Goal: Task Accomplishment & Management: Use online tool/utility

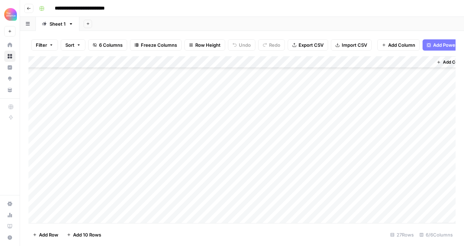
scroll to position [179, 0]
click at [31, 9] on icon "button" at bounding box center [29, 8] width 4 height 4
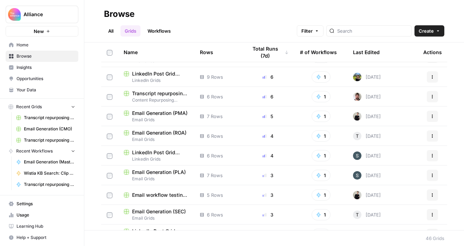
scroll to position [16, 0]
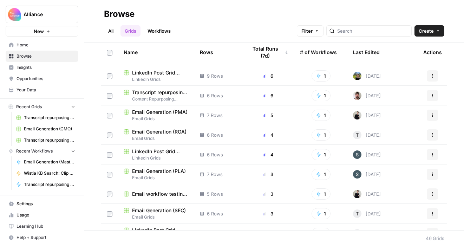
click at [163, 93] on span "Transcript repurposing (SEC)" at bounding box center [160, 92] width 57 height 7
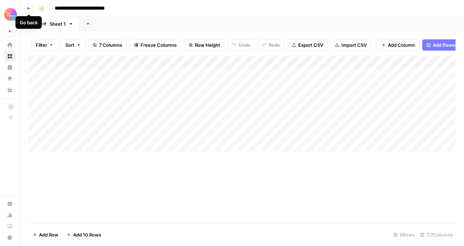
click at [27, 7] on icon "button" at bounding box center [29, 8] width 4 height 4
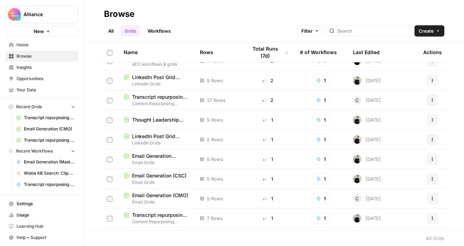
scroll to position [232, 0]
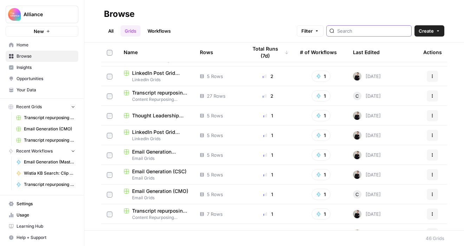
click at [365, 33] on input "search" at bounding box center [372, 30] width 71 height 7
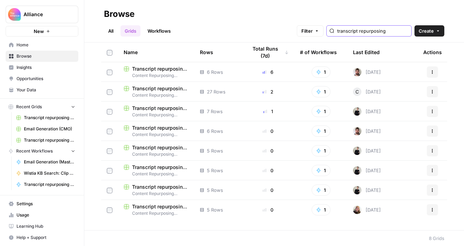
click at [396, 33] on input "transcript repurposing" at bounding box center [372, 30] width 71 height 7
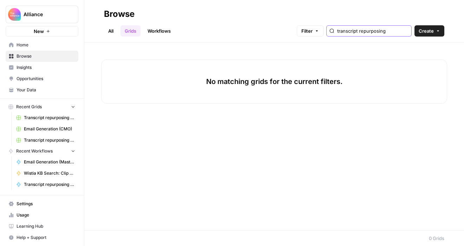
scroll to position [0, 5]
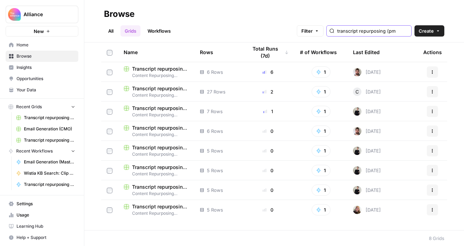
scroll to position [0, 9]
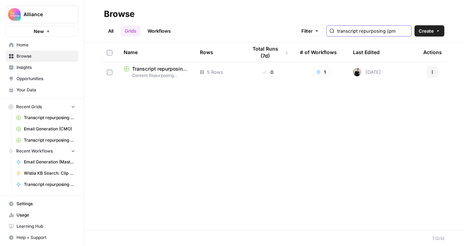
type input "transcript repurposing (pm"
click at [175, 68] on span "Transcript repurposing (PMA)" at bounding box center [160, 68] width 57 height 7
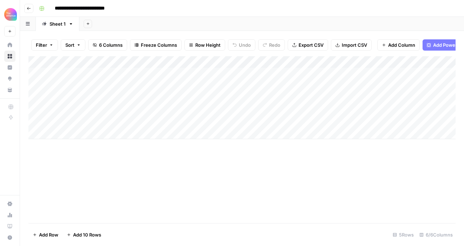
click at [117, 75] on div "Add Column" at bounding box center [241, 97] width 427 height 83
click at [132, 74] on div "Add Column" at bounding box center [241, 97] width 427 height 83
click at [222, 160] on div "Add Column" at bounding box center [241, 139] width 427 height 167
click at [91, 83] on div "Add Column" at bounding box center [241, 97] width 427 height 83
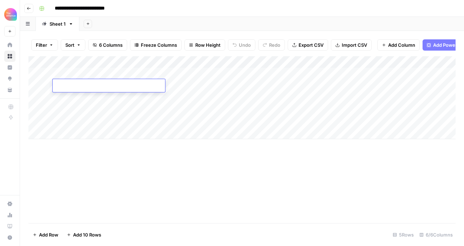
type textarea "**********"
click at [180, 87] on div "Add Column" at bounding box center [241, 97] width 427 height 83
click at [75, 87] on div "Add Column" at bounding box center [241, 97] width 427 height 83
type textarea "**********"
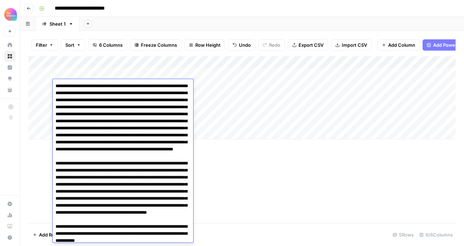
scroll to position [3498, 0]
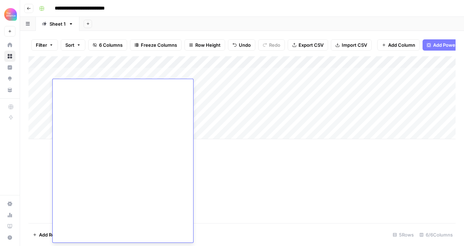
click at [202, 86] on div "Add Column" at bounding box center [241, 97] width 427 height 83
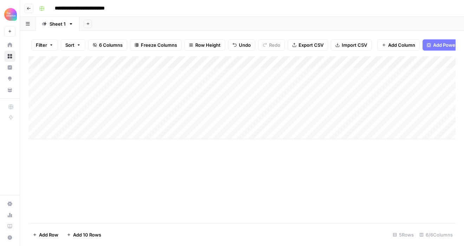
click at [195, 86] on div "Add Column" at bounding box center [241, 97] width 427 height 83
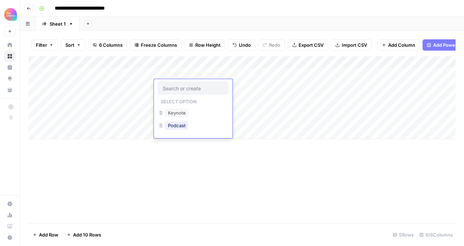
click at [195, 86] on input "text" at bounding box center [193, 88] width 61 height 6
click at [183, 112] on button "Keynote" at bounding box center [177, 112] width 24 height 8
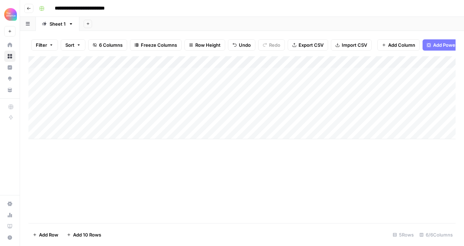
click at [258, 85] on div "Add Column" at bounding box center [241, 97] width 427 height 83
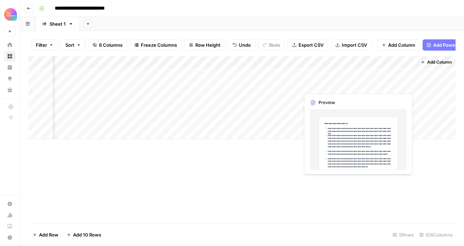
click at [365, 83] on div "Add Column" at bounding box center [241, 97] width 427 height 83
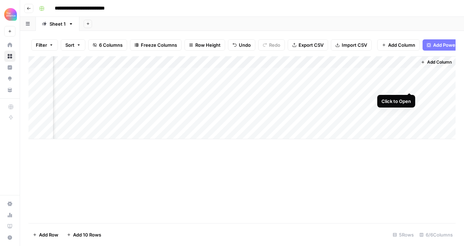
click at [408, 85] on div "Add Column" at bounding box center [241, 97] width 427 height 83
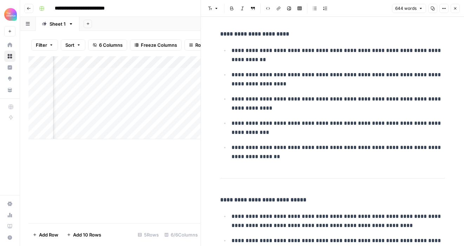
scroll to position [241, 0]
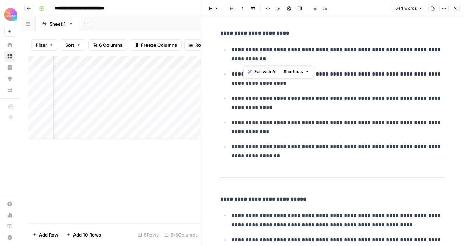
drag, startPoint x: 318, startPoint y: 51, endPoint x: 322, endPoint y: 63, distance: 12.9
click at [322, 63] on p "**********" at bounding box center [337, 54] width 213 height 18
copy p "**********"
click at [451, 10] on button "Close" at bounding box center [454, 8] width 9 height 9
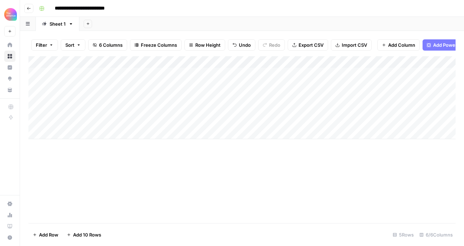
click at [100, 88] on div "Add Column" at bounding box center [241, 97] width 427 height 83
click at [136, 85] on div "Add Column" at bounding box center [241, 97] width 427 height 83
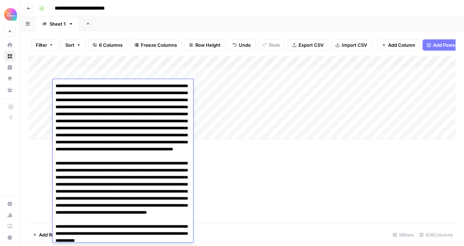
click at [357, 85] on div "Add Column" at bounding box center [241, 97] width 427 height 83
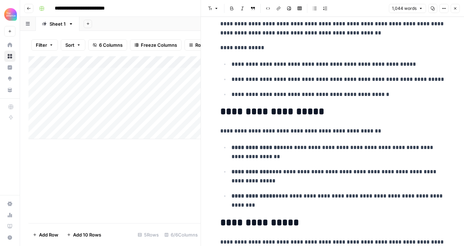
scroll to position [1482, 0]
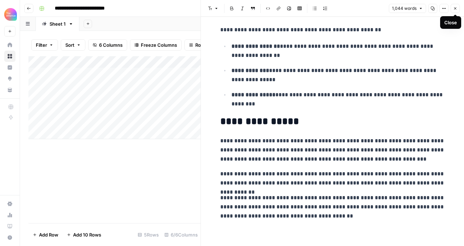
click at [455, 6] on icon "button" at bounding box center [455, 8] width 4 height 4
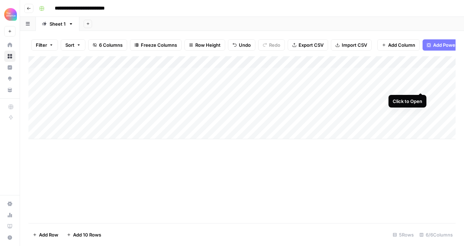
click at [421, 85] on div "Add Column" at bounding box center [241, 97] width 427 height 83
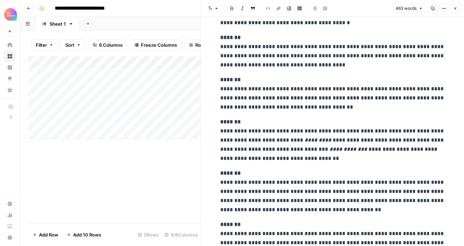
scroll to position [56, 0]
click at [453, 9] on icon "button" at bounding box center [455, 8] width 4 height 4
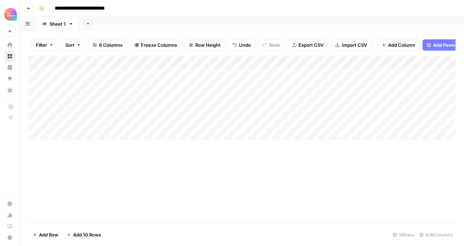
click at [97, 83] on div "Add Column" at bounding box center [241, 97] width 427 height 83
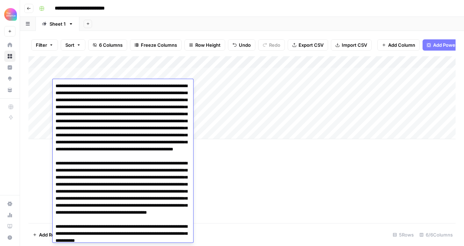
scroll to position [3500, 0]
